Goal: Information Seeking & Learning: Learn about a topic

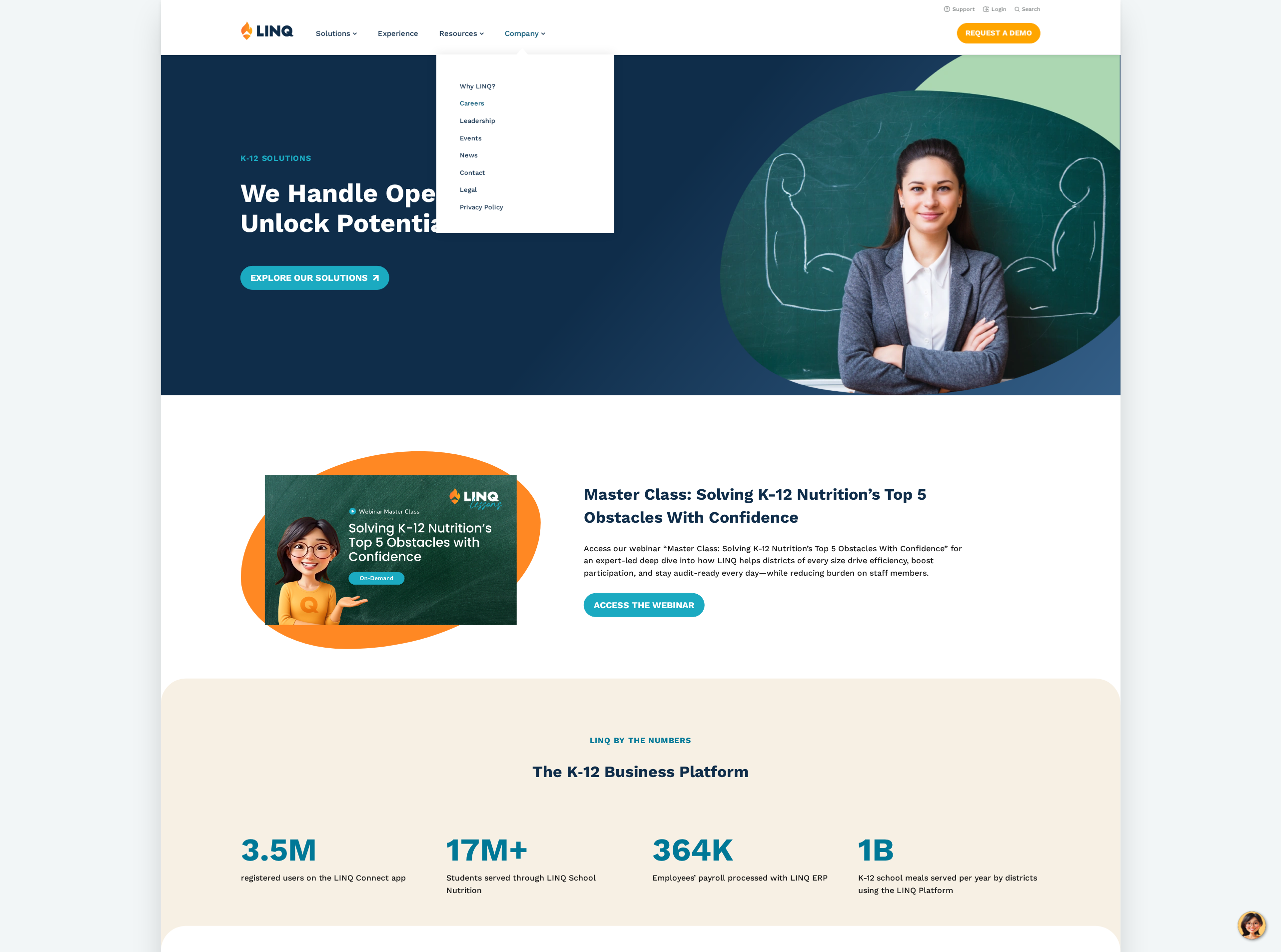
click at [474, 104] on span "Careers" at bounding box center [472, 103] width 24 height 8
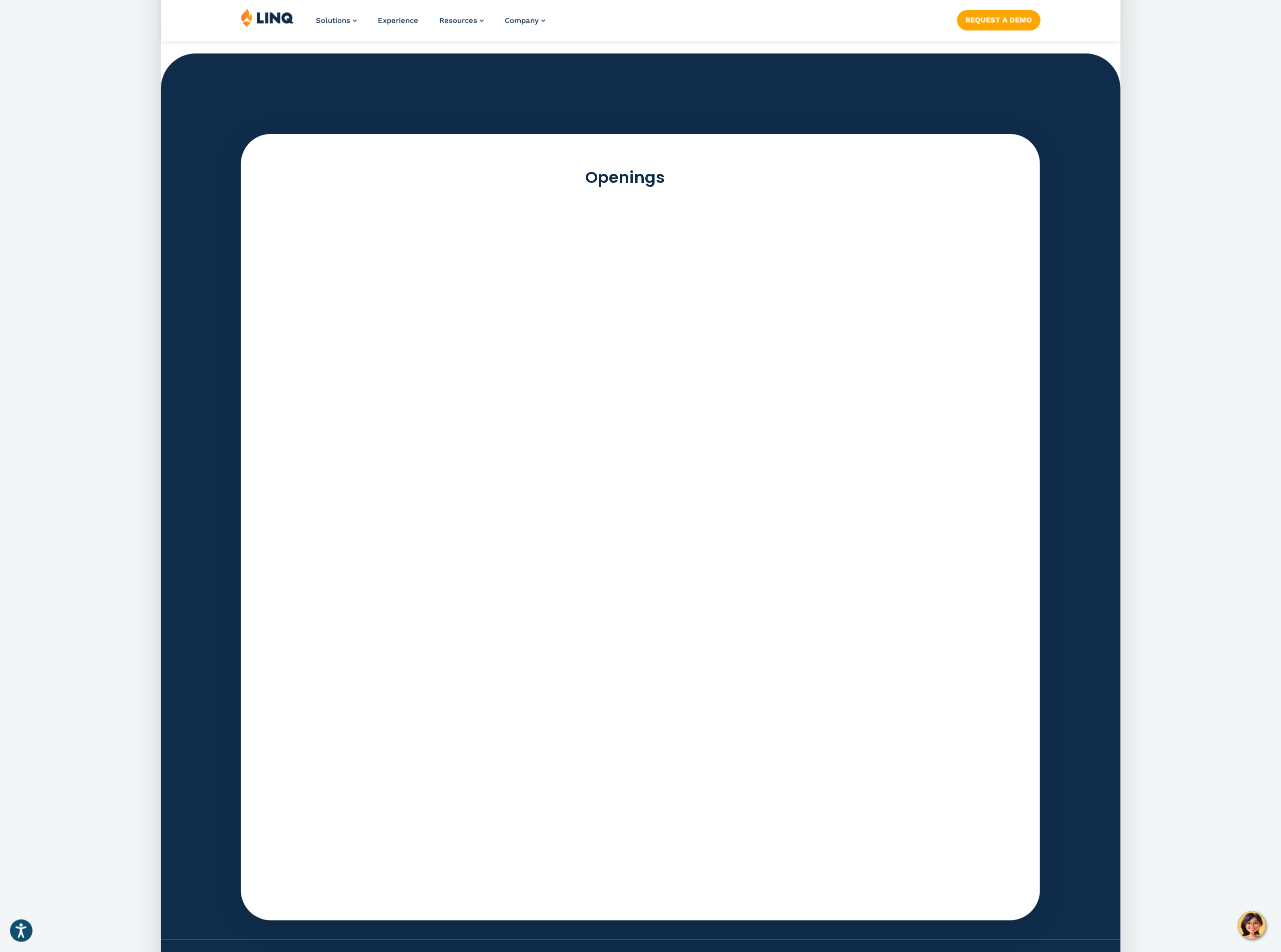
scroll to position [2698, 0]
